Goal: Task Accomplishment & Management: Manage account settings

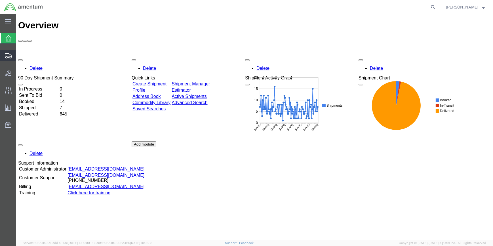
click at [0, 0] on span "Create Shipment" at bounding box center [0, 0] width 0 height 0
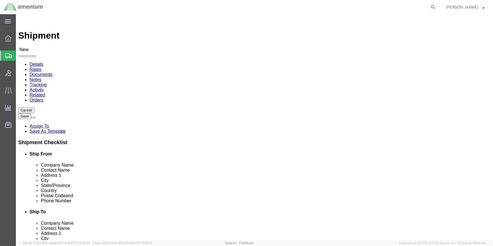
select select
type input "WSA"
select select "49914"
select select "[GEOGRAPHIC_DATA]"
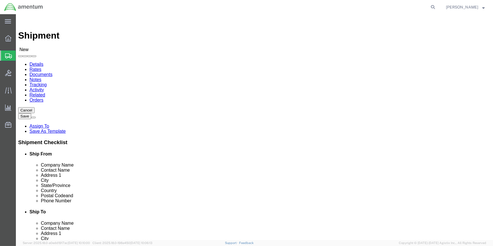
drag, startPoint x: 96, startPoint y: 116, endPoint x: 66, endPoint y: 113, distance: 29.7
click div
type input "[PERSON_NAME]"
click input "text"
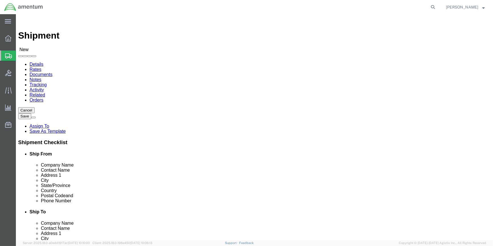
type input "[PHONE_NUMBER]"
drag, startPoint x: 103, startPoint y: 203, endPoint x: 71, endPoint y: 198, distance: 31.6
click input "text"
type input "[PERSON_NAME][EMAIL_ADDRESS][PERSON_NAME][DOMAIN_NAME]"
type input "gfn"
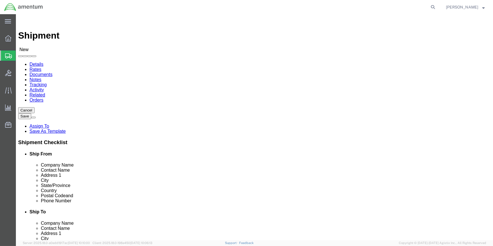
select select "49926"
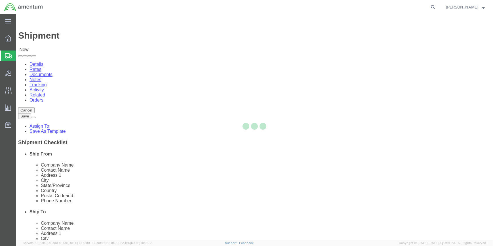
select select "ND"
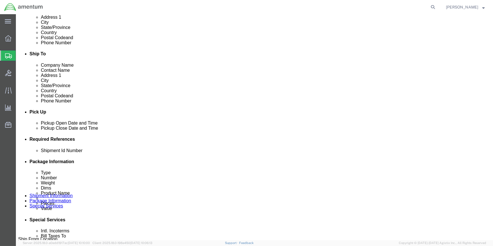
scroll to position [206, 0]
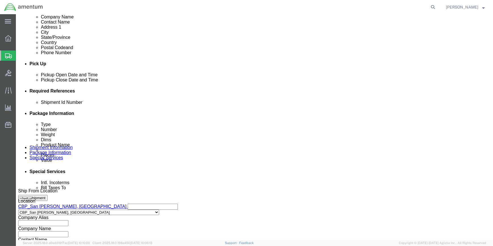
click button "Add reference"
click select "Select Account Type Activity ID Airline Appointment Number ASN Batch Request # …"
select select "CUSTREF"
click select "Select Account Type Activity ID Airline Appointment Number ASN Batch Request # …"
click input "text"
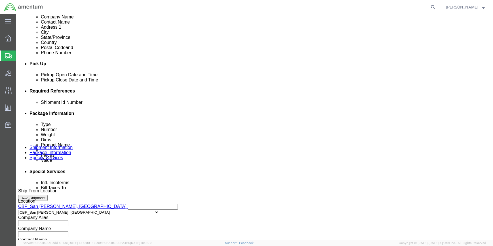
type input "328858"
click button "Add reference"
drag, startPoint x: 292, startPoint y: 143, endPoint x: 281, endPoint y: 149, distance: 12.4
click select "Select Account Type Activity ID Airline Appointment Number ASN Batch Request # …"
select select "DEPT"
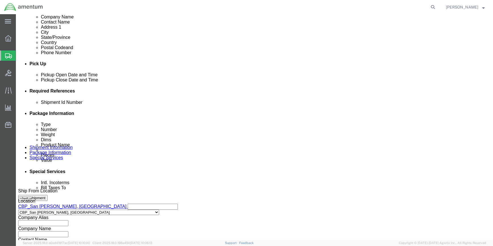
click select "Select Account Type Activity ID Airline Appointment Number ASN Batch Request # …"
click input "text"
type input "CBP"
click button "Add reference"
drag, startPoint x: 59, startPoint y: 154, endPoint x: 59, endPoint y: 150, distance: 3.7
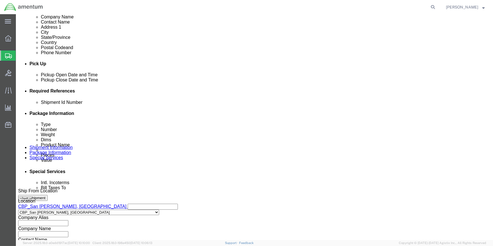
click select "Select Account Type Activity ID Airline Appointment Number ASN Batch Request # …"
select select "PROJNUM"
click select "Select Account Type Activity ID Airline Appointment Number ASN Batch Request # …"
click input "text"
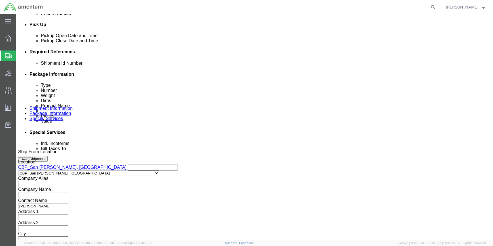
scroll to position [272, 0]
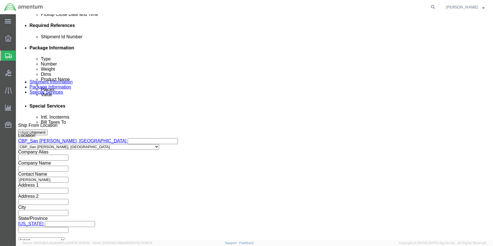
type input "6118.03.03.2219.000.WSA.0000"
click button "Continue"
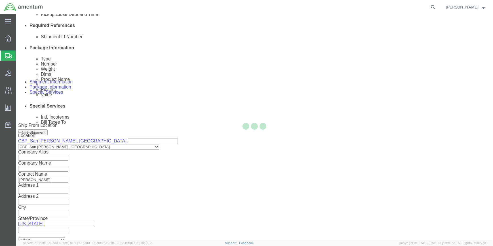
scroll to position [0, 0]
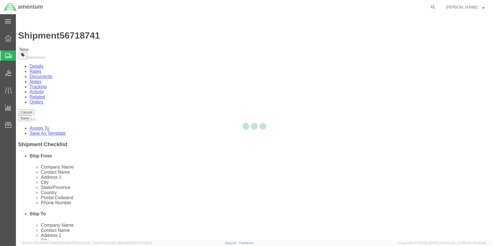
select select "CBOX"
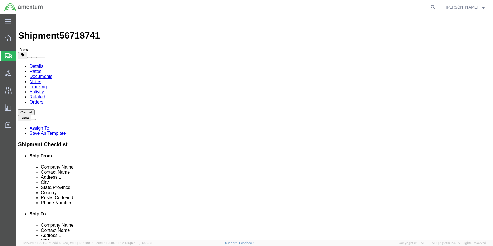
click input "text"
type input "18"
type input "12"
type input "10"
click input "0.00"
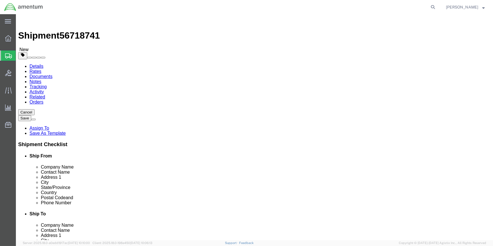
type input "0"
type input "18"
click link "Add Content"
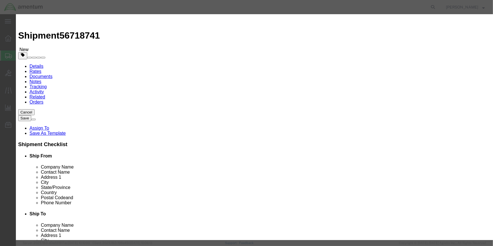
drag, startPoint x: 169, startPoint y: 43, endPoint x: 174, endPoint y: 41, distance: 5.8
click input "text"
type input "SURVIVAL KIT"
type input "1"
click input "text"
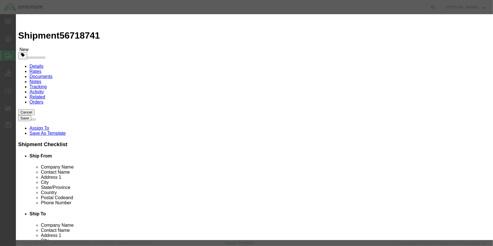
type input ".24"
click input "text"
type input "SJT-021"
click input "checkbox"
checkbox input "true"
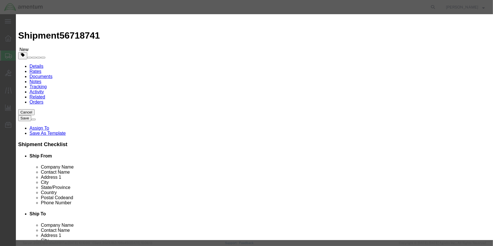
scroll to position [129, 0]
click input "text"
type input "LIFE-SAVING APPLIANCES, NOT SELF-INFLATING"
click input "text"
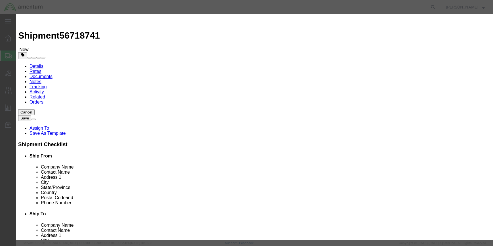
scroll to position [0, 0]
type input "3072"
drag, startPoint x: 228, startPoint y: 95, endPoint x: 222, endPoint y: 94, distance: 5.6
click select "Select 1 Explosive 1.1 Explosive 1.2 Explosive 1.3 Explosive 1.4 Explosive 1.5 …"
select select "9 Miscellaneous"
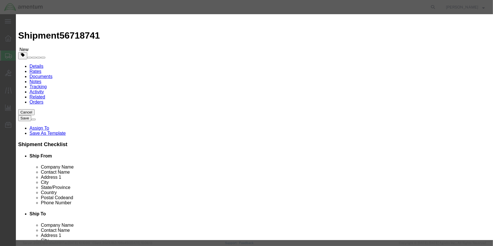
click select "Select 1 Explosive 1.1 Explosive 1.2 Explosive 1.3 Explosive 1.4 Explosive 1.5 …"
click select "Select 1 - Drums 2 - Reserved 3 - Jerricans 4 - Boxes 5 - Bags 6 - Composite Pa…"
select select "BOXES"
click select "Select 1 - Drums 2 - Reserved 3 - Jerricans 4 - Boxes 5 - Bags 6 - Composite Pa…"
drag, startPoint x: 229, startPoint y: 139, endPoint x: 225, endPoint y: 143, distance: 5.4
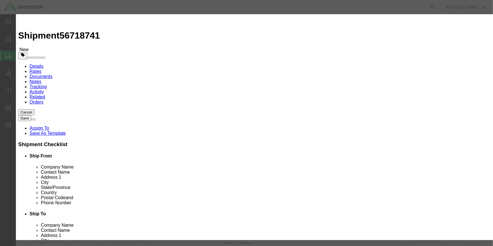
click select "Container Material A - Steel (all types and surface treatments) B - Aluminum C …"
select select "FIBERBOARD"
click select "Container Material A - Steel (all types and surface treatments) B - Aluminum C …"
click input "text"
type input "955"
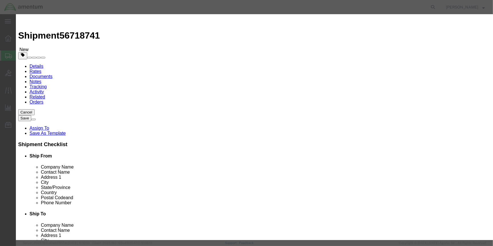
click input "text"
type input "7.7"
click select "Select curies gallons kgs lbs liters milliliters"
select select "KGS"
click select "Select curies gallons kgs lbs liters milliliters"
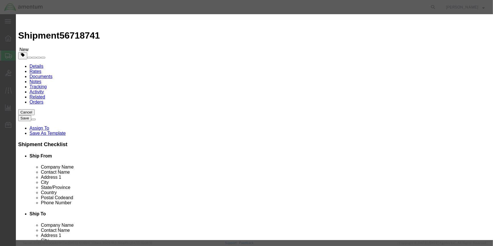
click input "text"
type input "CHEMTREC"
type input "CCN 216832"
click input "text"
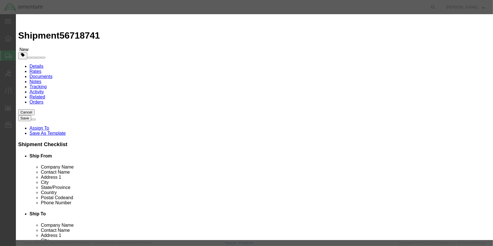
type input "[PHONE_NUMBER]"
click button "Save & Close"
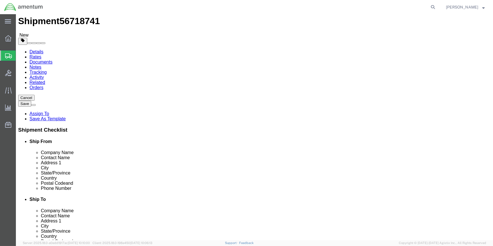
scroll to position [21, 0]
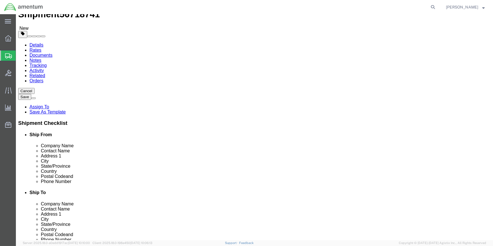
click button "Rate Shipment"
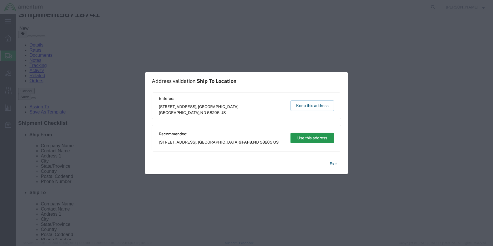
click at [301, 136] on button "Use this address" at bounding box center [312, 138] width 44 height 10
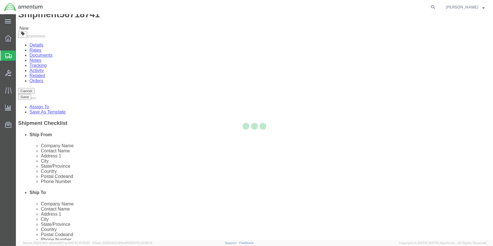
select select "49914"
select select "49926"
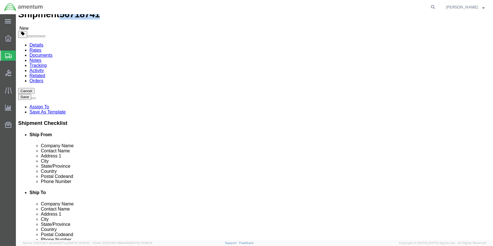
drag, startPoint x: 48, startPoint y: 5, endPoint x: 78, endPoint y: 6, distance: 30.1
click div "Shipment 56718741 New"
drag, startPoint x: 77, startPoint y: 6, endPoint x: 73, endPoint y: 6, distance: 4.5
copy span "56718741"
click icon
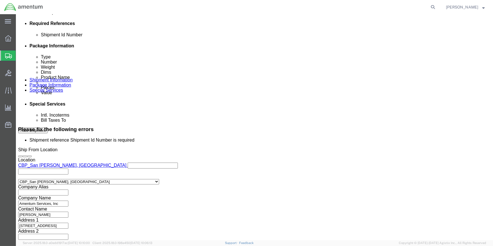
scroll to position [279, 0]
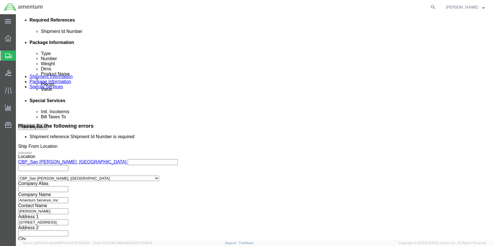
click input "text"
paste input "56718741"
type input "56718741"
click button "Continue"
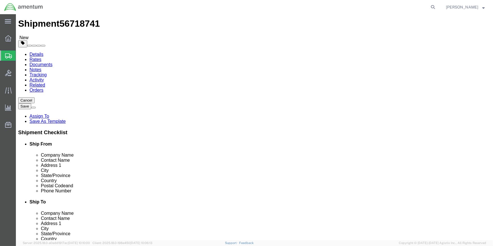
click button "Rate Shipment"
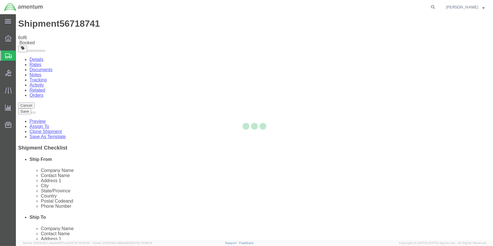
scroll to position [0, 0]
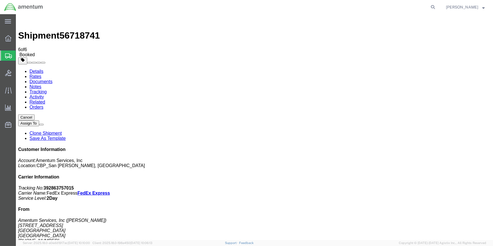
drag, startPoint x: 299, startPoint y: 51, endPoint x: 305, endPoint y: 71, distance: 21.1
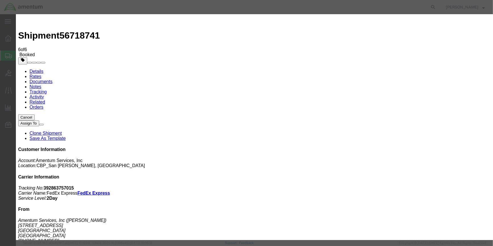
type input "C:\fakepath\GFN 56718741.pdf"
drag, startPoint x: 401, startPoint y: 106, endPoint x: 395, endPoint y: 106, distance: 6.0
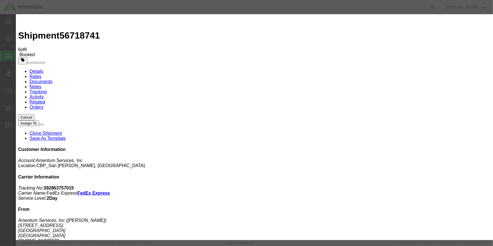
type input "C:\fakepath\GFN 56718741.pdf"
select select
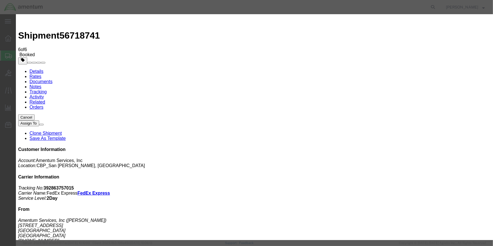
select select
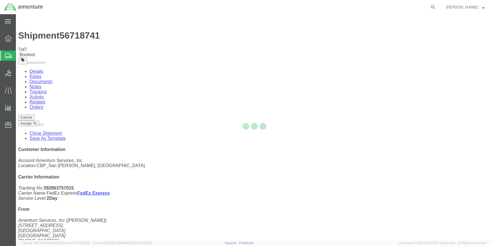
select select "49914"
select select "49926"
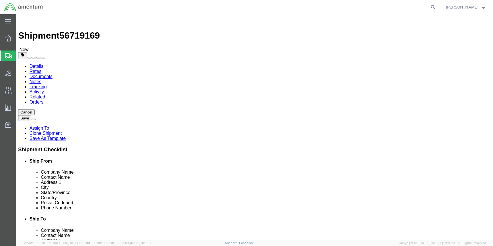
type input "SJX"
select select
click input "GFAFB"
type input "G"
type input "JACKS"
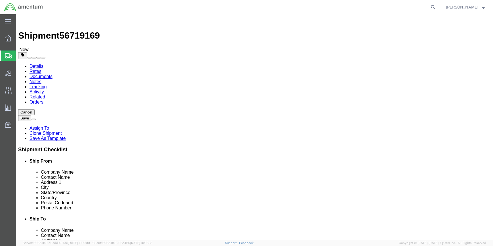
scroll to position [315, 0]
click p "- Northrop Grumman - CBP - ([PERSON_NAME]) [STREET_ADDRESS][PERSON_NAME]"
type input "Northrop Grumman - CBP"
type input "[PERSON_NAME]"
type input "[STREET_ADDRESS]"
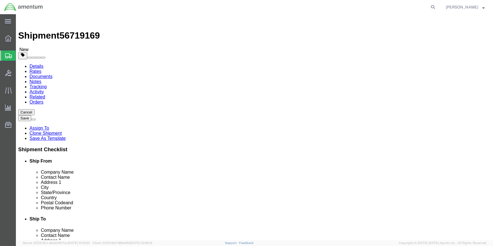
type input "[PERSON_NAME][GEOGRAPHIC_DATA]"
type input "[GEOGRAPHIC_DATA]"
type input "32221"
checkbox input "false"
select select "FL"
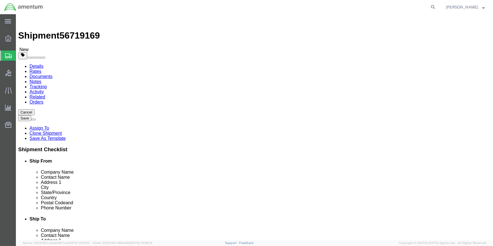
type input "[GEOGRAPHIC_DATA]"
drag, startPoint x: 286, startPoint y: 116, endPoint x: 242, endPoint y: 115, distance: 43.7
click div "[PERSON_NAME]"
click input "text"
type input "[PERSON_NAME]"
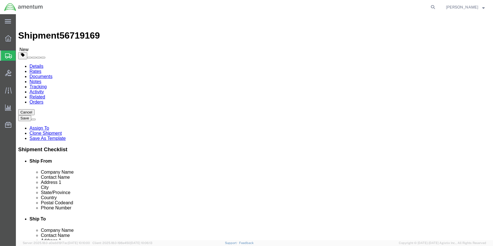
click input "text"
paste input "[PHONE_NUMBER]"
type input "[PHONE_NUMBER]"
click input "text"
paste input "| [PERSON_NAME][EMAIL_ADDRESS][PERSON_NAME][DOMAIN_NAME]"
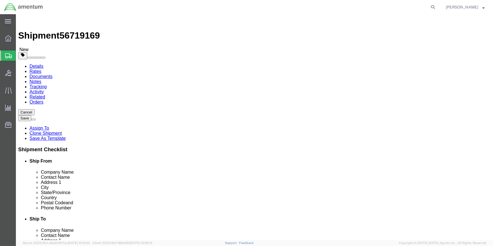
click input "| [PERSON_NAME][EMAIL_ADDRESS][PERSON_NAME][DOMAIN_NAME]"
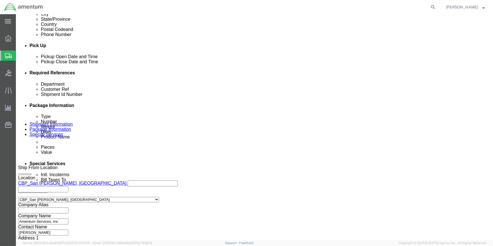
scroll to position [232, 0]
type input "[PERSON_NAME][EMAIL_ADDRESS][PERSON_NAME][DOMAIN_NAME]"
checkbox input "true"
drag, startPoint x: 47, startPoint y: 6, endPoint x: 76, endPoint y: 7, distance: 28.9
click span "56719169"
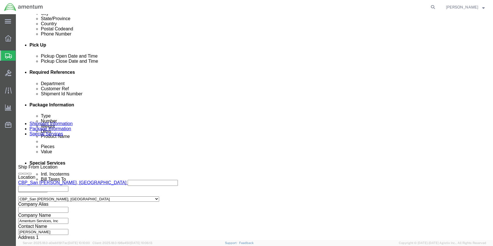
copy span "56719169"
click input "56718741"
type input "5"
paste input "56719169"
type input "56719169"
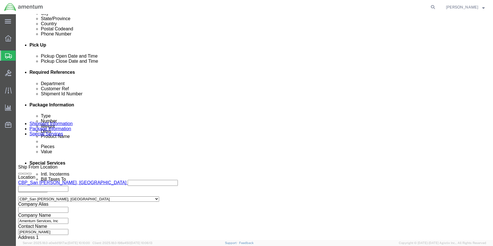
drag, startPoint x: 316, startPoint y: 115, endPoint x: 293, endPoint y: 115, distance: 23.0
click div "Customer Ref 328858"
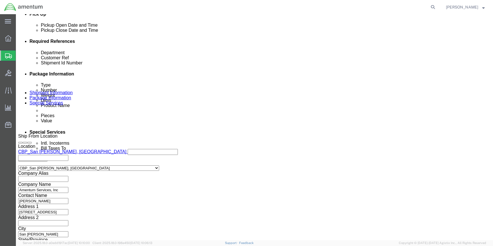
scroll to position [272, 0]
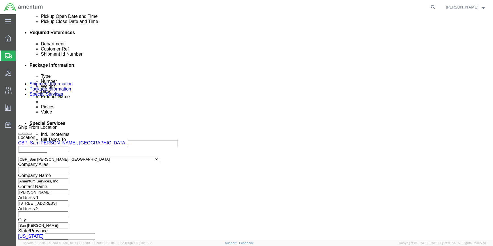
type input "ALSE"
drag, startPoint x: 350, startPoint y: 203, endPoint x: 258, endPoint y: 132, distance: 116.7
click button "Continue"
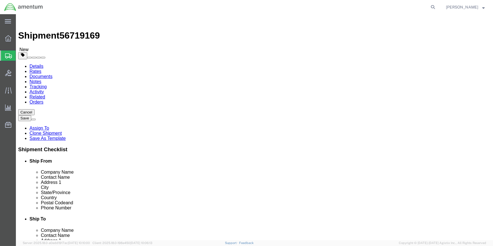
click input "18.00"
type input "1"
type input "15"
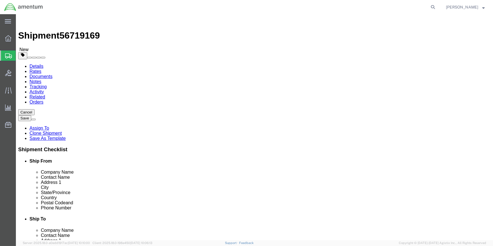
click input "18.00"
type input "1"
type input "6.5"
click dd "1.00 Each"
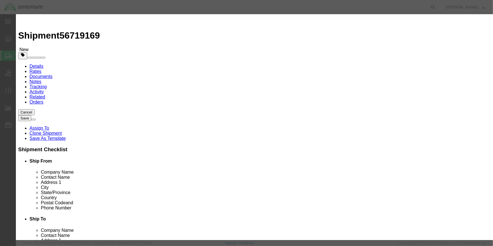
click input "SURVIVAL KIT"
type input "FIRST AID KIT"
click h3 "Edit content"
click input "0.24"
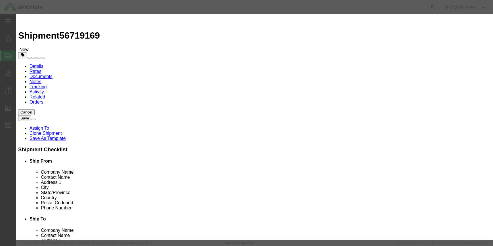
click h3 "Edit content"
drag, startPoint x: 307, startPoint y: 80, endPoint x: 306, endPoint y: 74, distance: 6.0
click input "SJT-021"
type input "S"
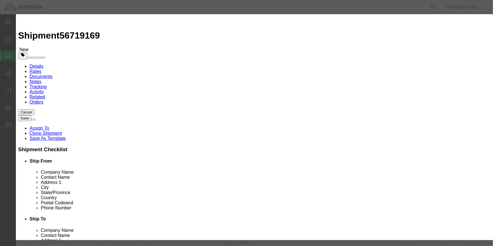
click input "LIFE-SAVING APPLIANCES, NOT SELF-INFLATING"
type input "L"
type input "FIRST AID KIT"
click input "3072"
type input "3"
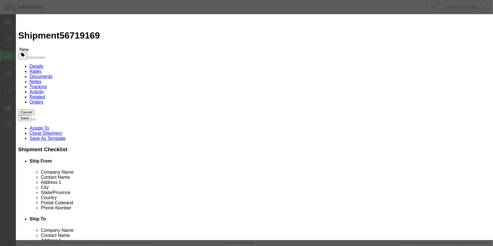
type input "3316"
click select "Select 1 Explosive 1.1 Explosive 1.2 Explosive 1.3 Explosive 1.4 Explosive 1.5 …"
click input "955"
type input "960"
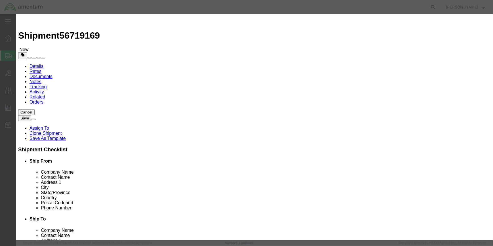
click input "7.7"
type input "7"
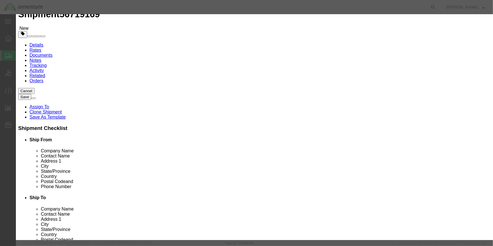
scroll to position [0, 0]
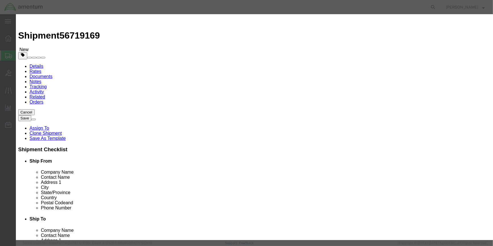
type input ".3"
click button "Save & Close"
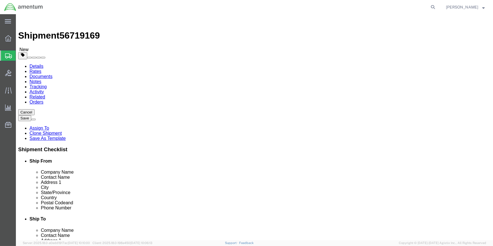
click button "Rate Shipment"
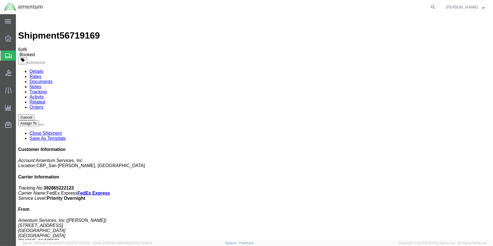
click at [37, 69] on link "Details" at bounding box center [36, 71] width 14 height 5
click address "Amentum Services, Inc ([PERSON_NAME]) [STREET_ADDRESS] [PHONE_NUMBER] [PERSON_N…"
click address "Northrop Grumman - CBP ([PERSON_NAME]) [STREET_ADDRESS][PERSON_NAME] [PHONE_NUM…"
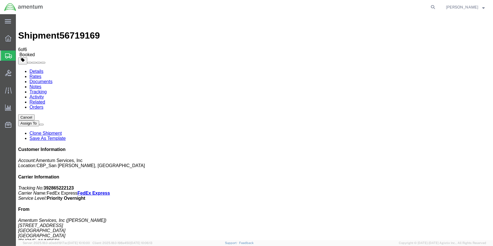
click h4 "Ship To"
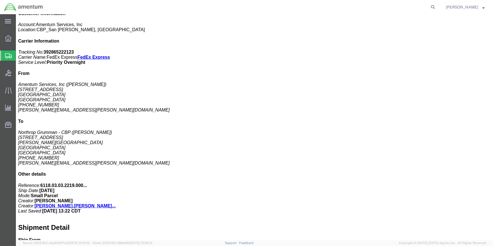
scroll to position [137, 0]
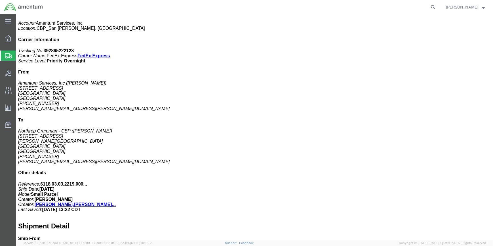
click span "button"
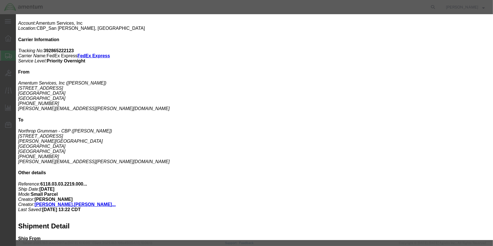
click button "Cancel"
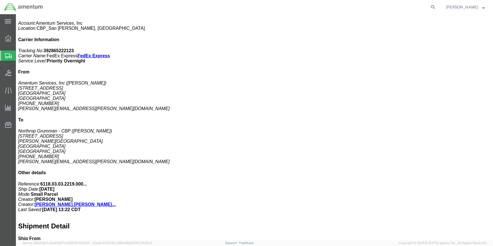
click span "button"
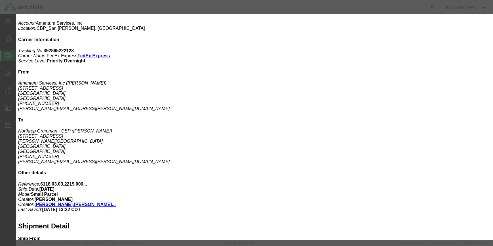
click button "Cancel"
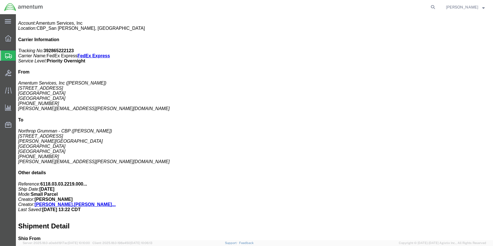
click button "button"
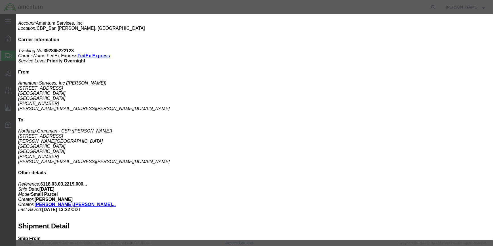
click select "Select Free of Charge Free of Cost NET 30 NET 45 NET 60 See Comment"
click div "Cancel Save"
click select "Select Gift Personal Effects Repair/Warranty Return Sample Sold Temporary/Not S…"
drag, startPoint x: 249, startPoint y: 130, endPoint x: 247, endPoint y: 128, distance: 3.5
click div
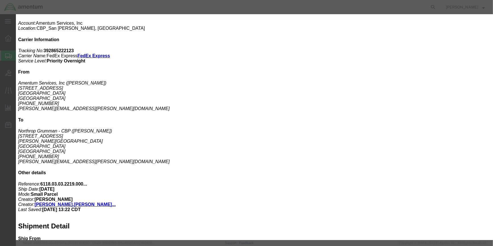
click select "Select Recipient Account Sender/Shipper Third Party Account"
select select "THRD"
click select "Select Recipient Account Sender/Shipper Third Party Account"
select select
click select "Select DHL FedEx Express UPS"
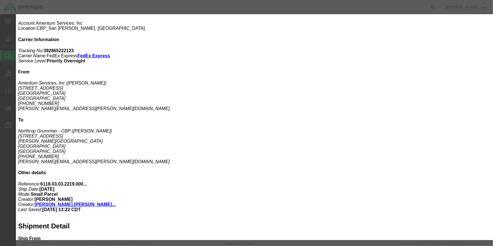
select select "FedEx Express"
click select "Select DHL FedEx Express UPS"
drag, startPoint x: 185, startPoint y: 99, endPoint x: 193, endPoint y: 99, distance: 8.8
click input "text"
type input "279275411"
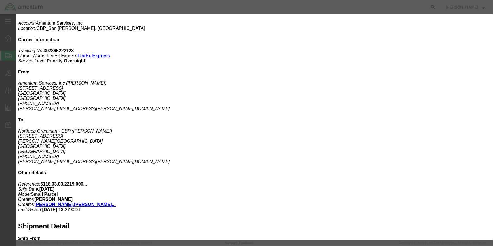
click button "Save"
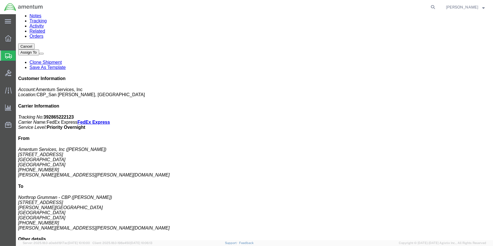
scroll to position [0, 0]
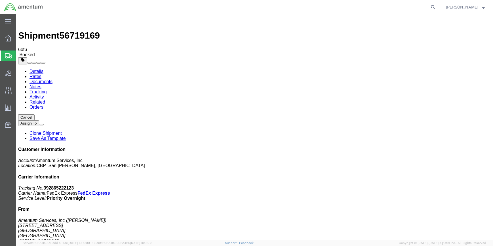
click link "Details"
click link "Documents"
checkbox input "false"
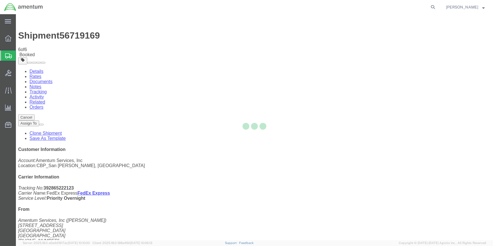
select select "49914"
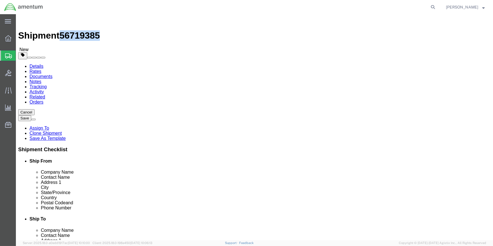
drag, startPoint x: 47, startPoint y: 6, endPoint x: 76, endPoint y: 6, distance: 28.6
click span "56719385"
copy span "56719385"
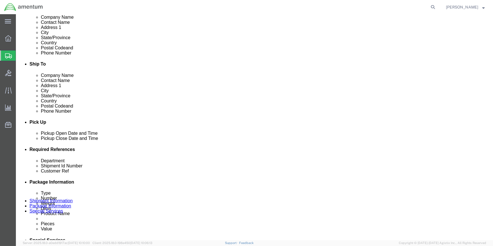
scroll to position [206, 0]
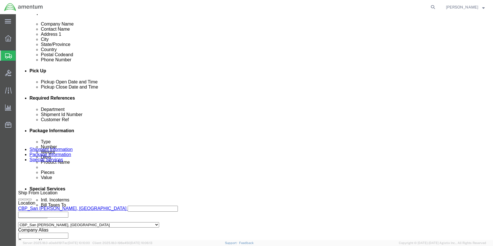
click input "56719169"
type input "5"
paste input "56719385"
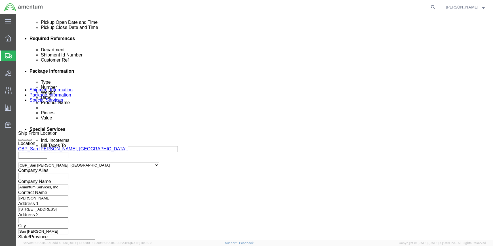
scroll to position [272, 0]
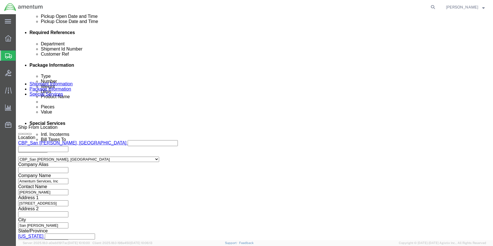
type input "56719385"
click button "Continue"
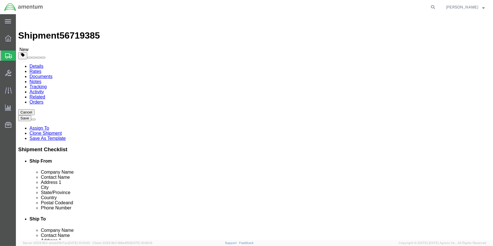
scroll to position [21, 0]
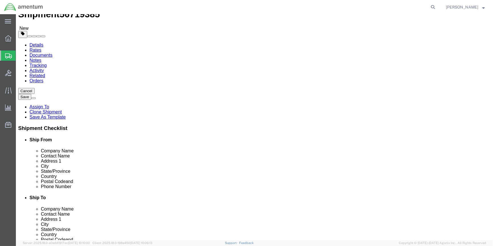
click icon
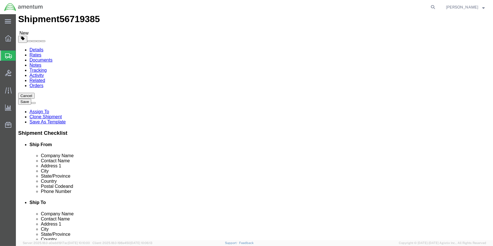
click select "Select Recipient Account Sender/Shipper Third Party Account"
select select "THRD"
click select "Select Recipient Account Sender/Shipper Third Party Account"
select select
drag, startPoint x: 173, startPoint y: 185, endPoint x: 158, endPoint y: 187, distance: 15.8
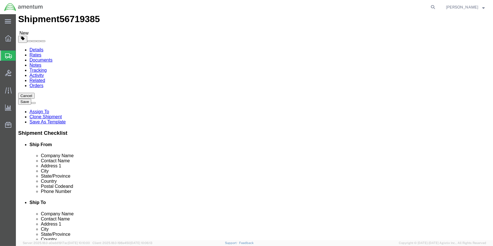
click select "Select DHL FedEx Express UPS"
select select "FedEx Express"
click select "Select DHL FedEx Express UPS"
click input "text"
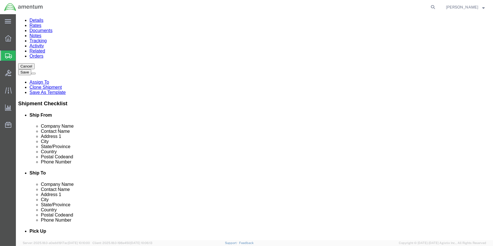
scroll to position [0, 0]
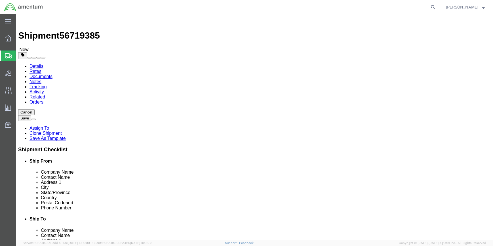
type input "279275411"
click button "Rate Shipment"
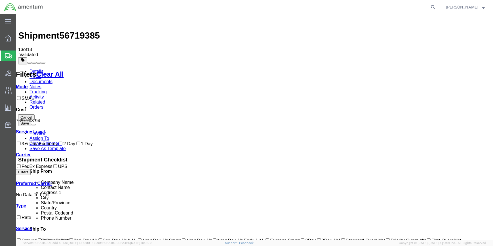
click at [34, 69] on link "Details" at bounding box center [36, 71] width 14 height 5
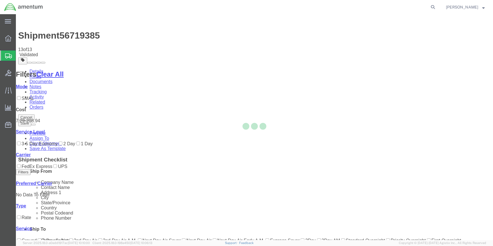
select select "49914"
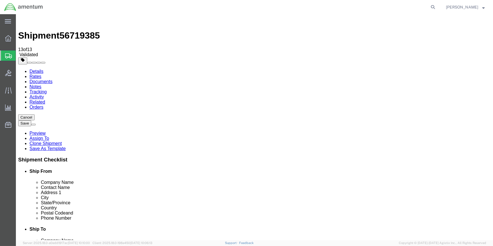
click link "Documents"
click at [33, 69] on link "Details" at bounding box center [36, 71] width 14 height 5
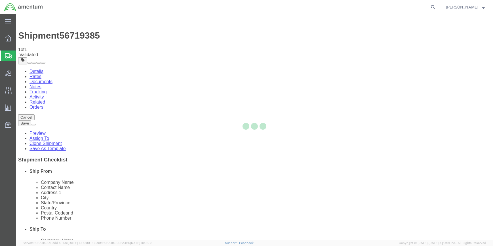
select select "49914"
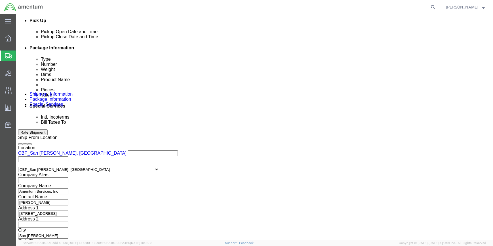
scroll to position [272, 0]
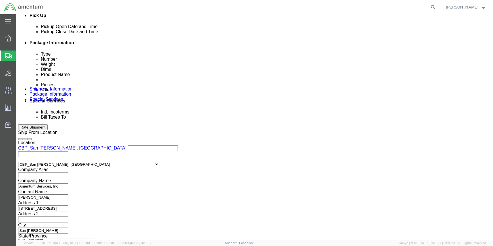
click icon
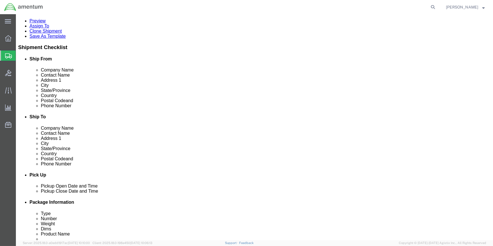
scroll to position [113, 0]
click button "Rate Shipment"
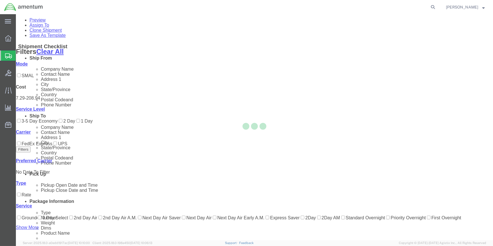
scroll to position [25, 0]
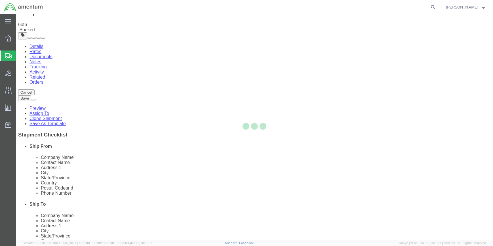
scroll to position [0, 0]
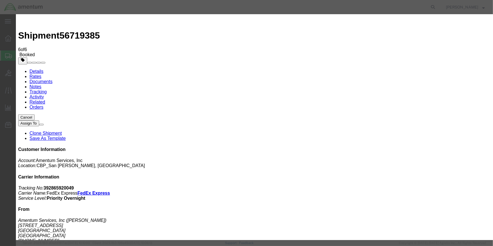
type input "C:\fakepath\SJX 56719385.pdf"
select select
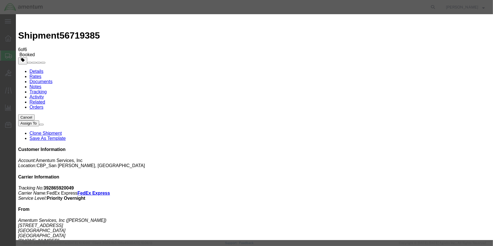
select select
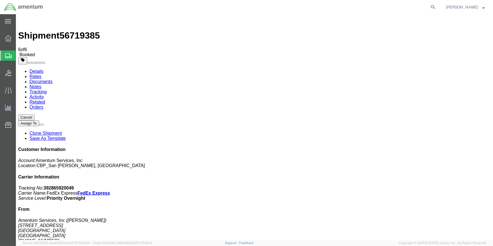
drag, startPoint x: 293, startPoint y: 51, endPoint x: 291, endPoint y: 55, distance: 4.5
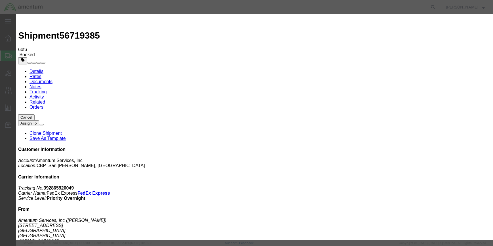
type input "C:\fakepath\SJX 56719385.pdf"
select select
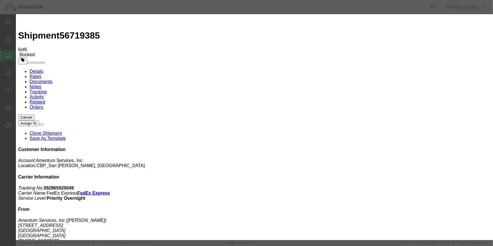
select select
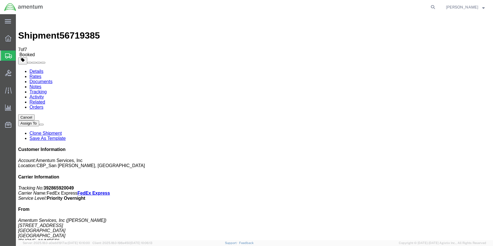
click at [0, 0] on span "Shipment Manager" at bounding box center [0, 0] width 0 height 0
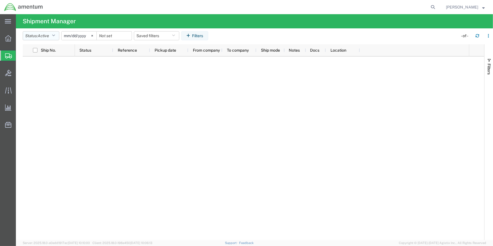
click at [55, 34] on icon "button" at bounding box center [53, 36] width 3 height 4
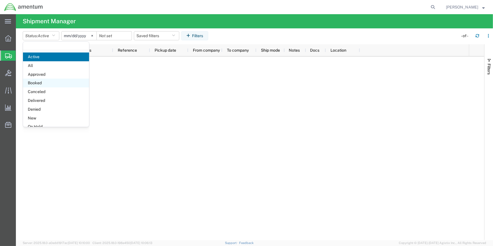
click at [36, 81] on span "Booked" at bounding box center [56, 83] width 66 height 9
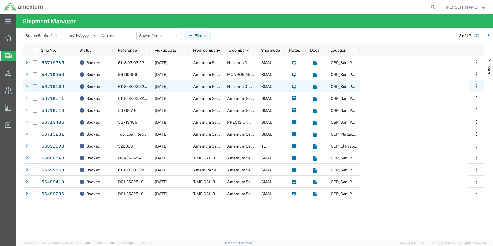
click at [34, 85] on input "Press Space to toggle row selection (unchecked)" at bounding box center [35, 86] width 5 height 5
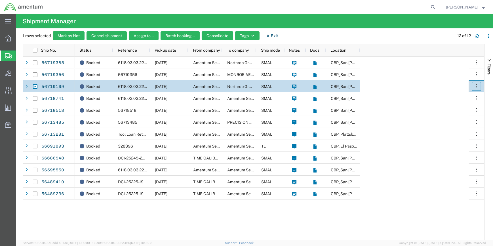
click at [477, 86] on icon "button" at bounding box center [476, 86] width 6 height 6
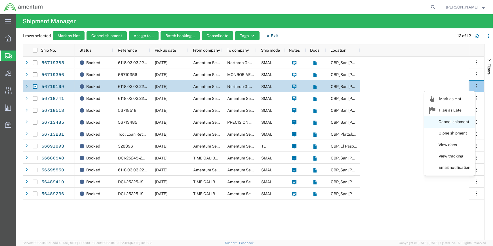
click at [455, 120] on link "Cancel shipment" at bounding box center [449, 122] width 50 height 10
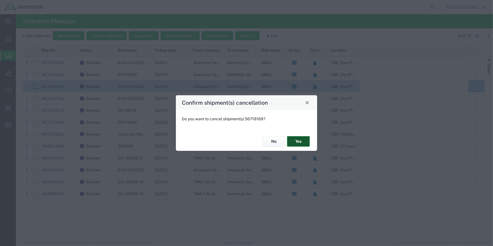
click at [299, 139] on button "Yes" at bounding box center [298, 141] width 23 height 10
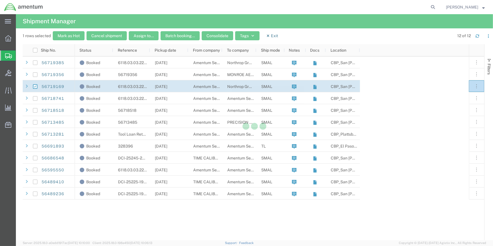
checkbox input "false"
